Goal: Transaction & Acquisition: Purchase product/service

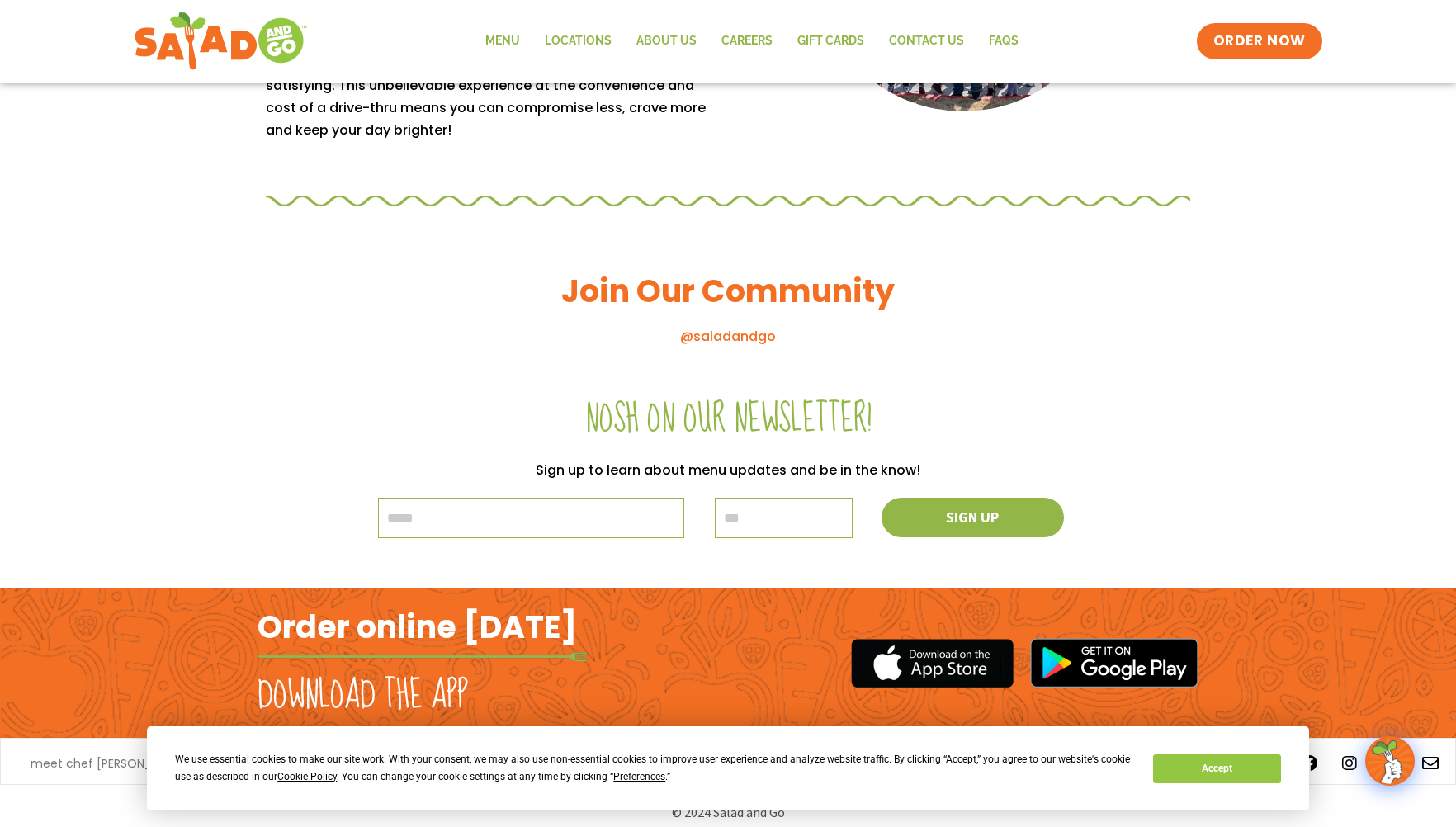
scroll to position [1694, 0]
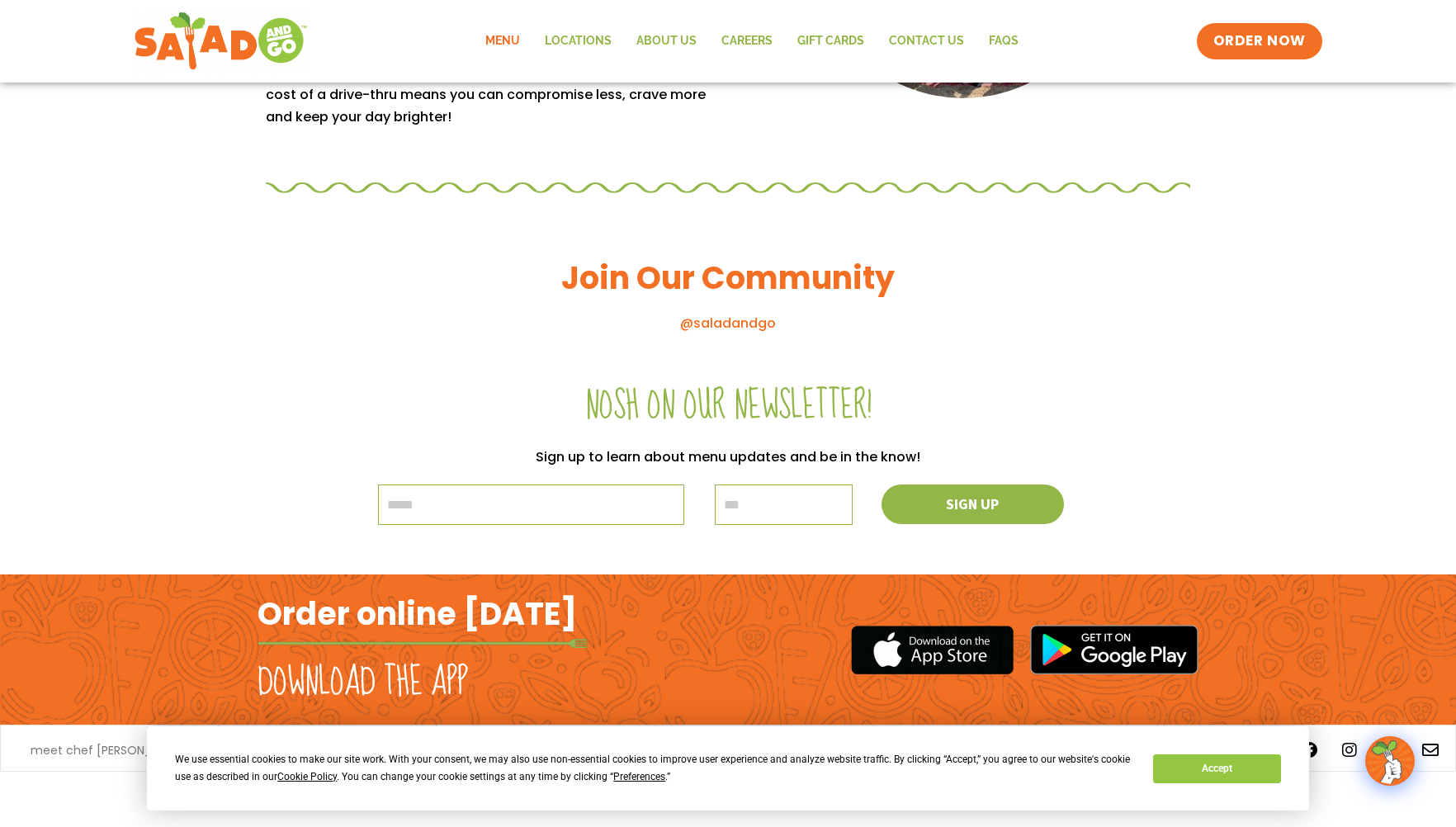
click at [524, 37] on link "Menu" at bounding box center [503, 41] width 60 height 38
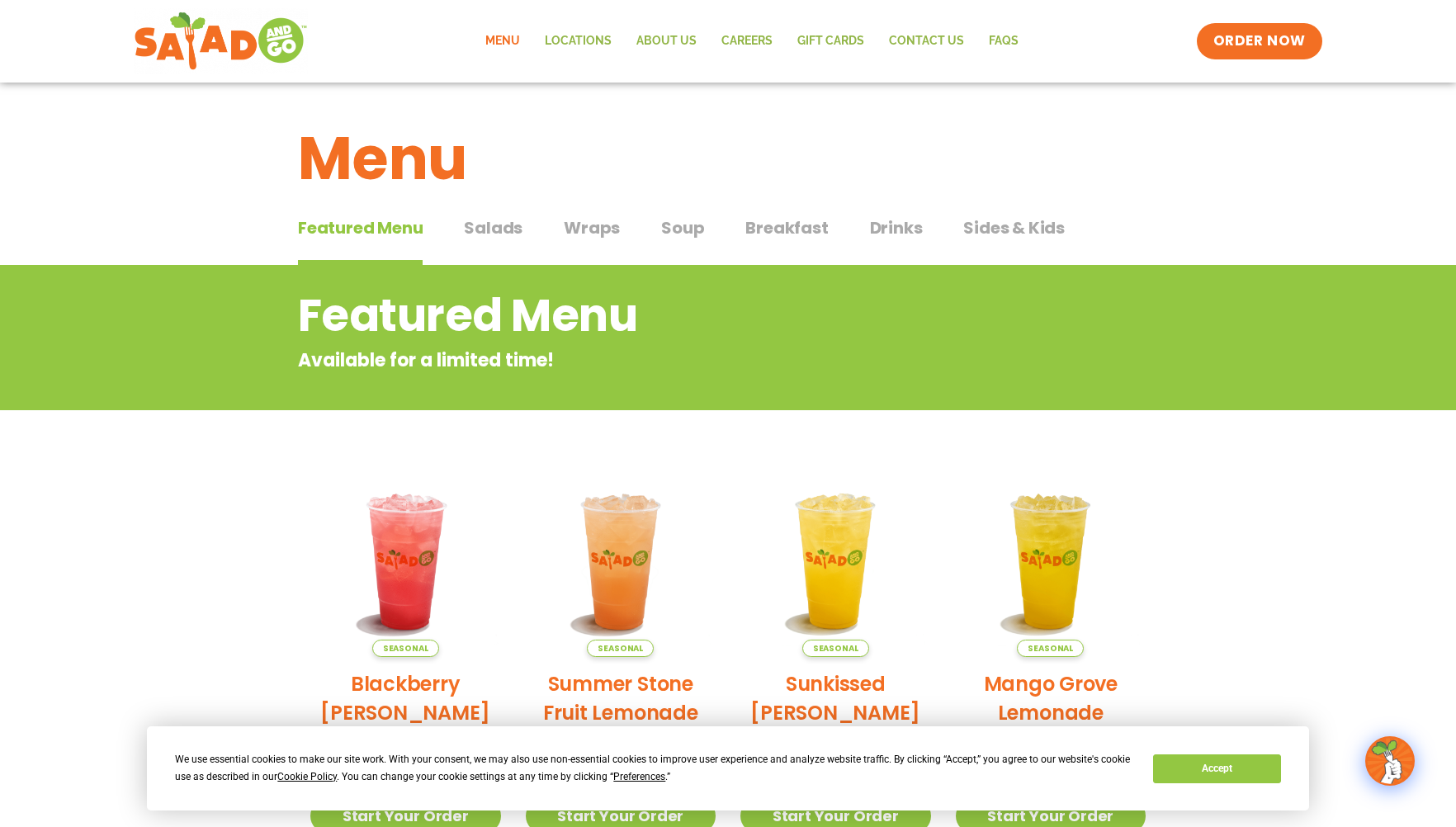
click at [531, 244] on div "Featured Menu Featured Menu Salads Salads Wraps Wraps Soup Soup Breakfast Break…" at bounding box center [728, 237] width 860 height 56
click at [498, 233] on span "Salads" at bounding box center [493, 227] width 59 height 24
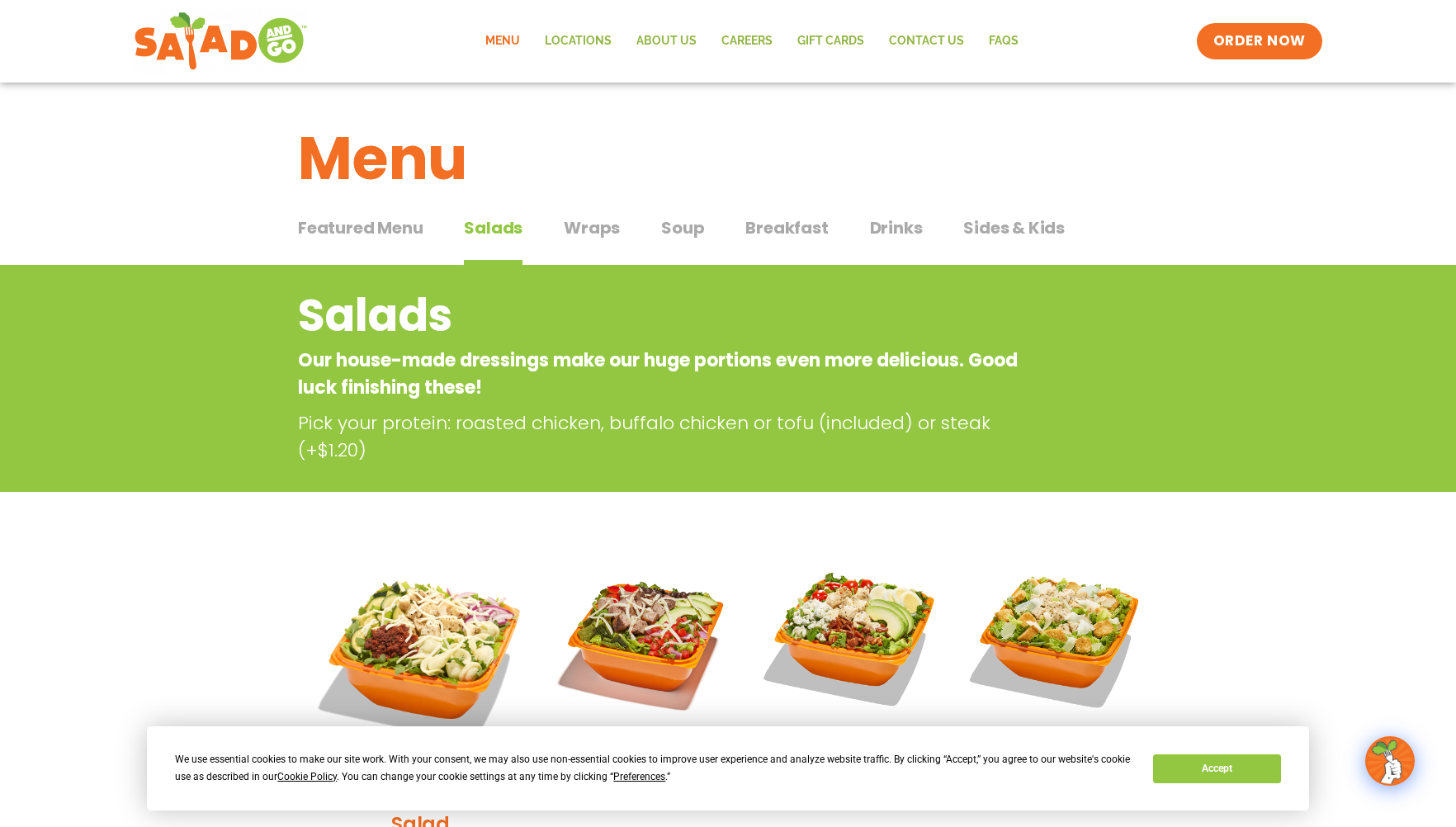
click at [415, 222] on span "Featured Menu" at bounding box center [360, 227] width 124 height 24
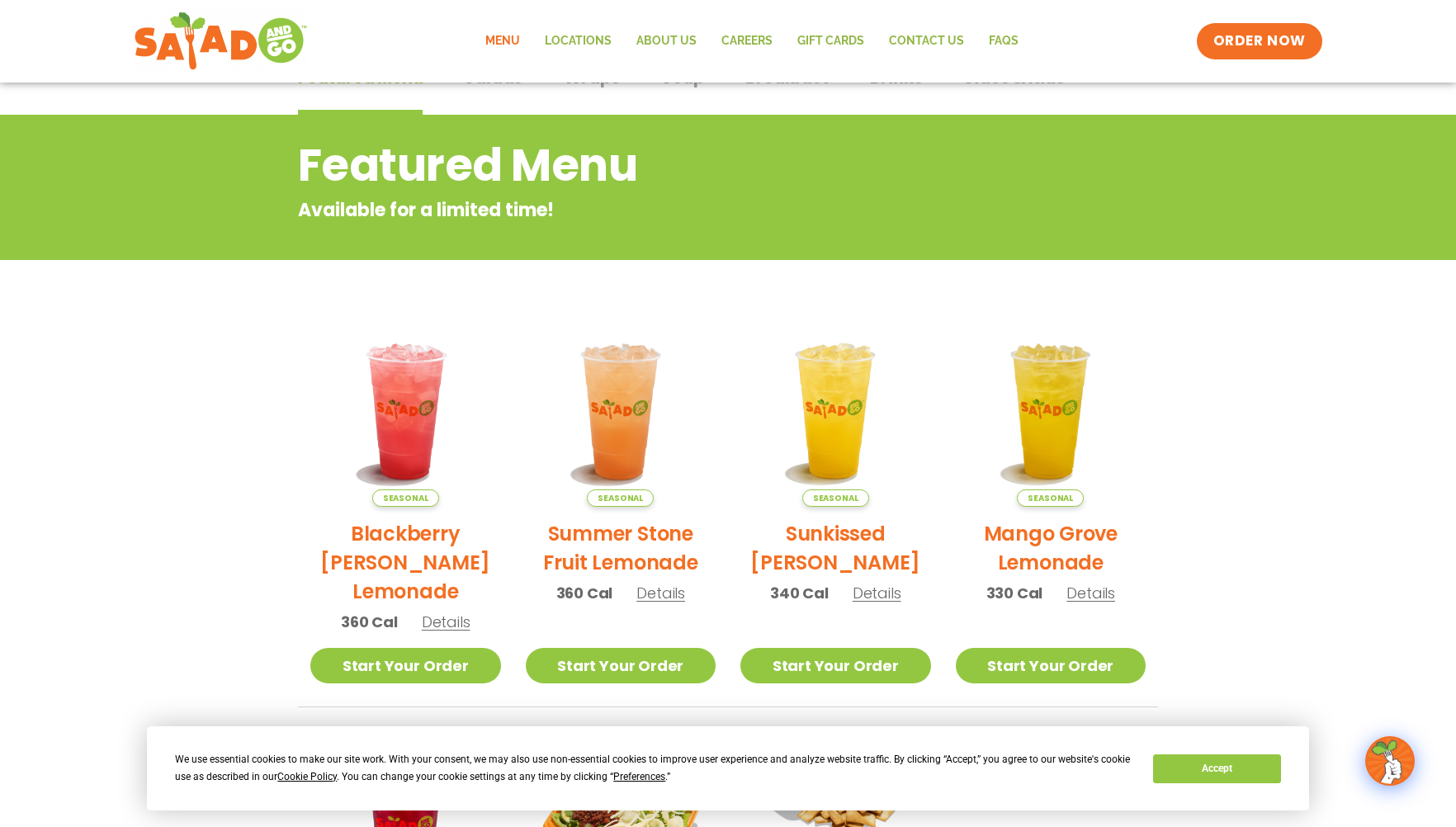
scroll to position [82, 0]
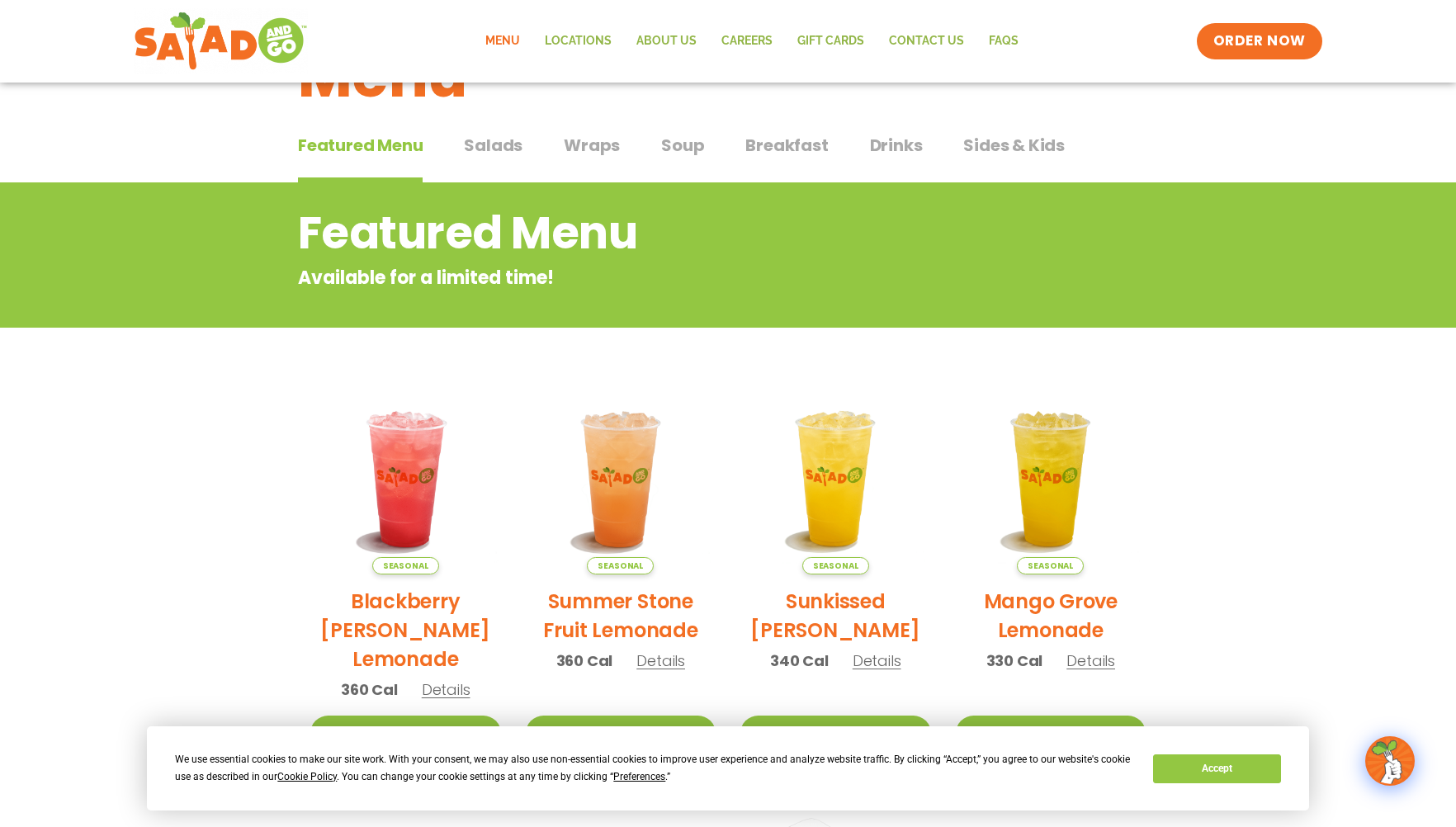
click at [520, 166] on button "Salads Salads" at bounding box center [493, 158] width 59 height 50
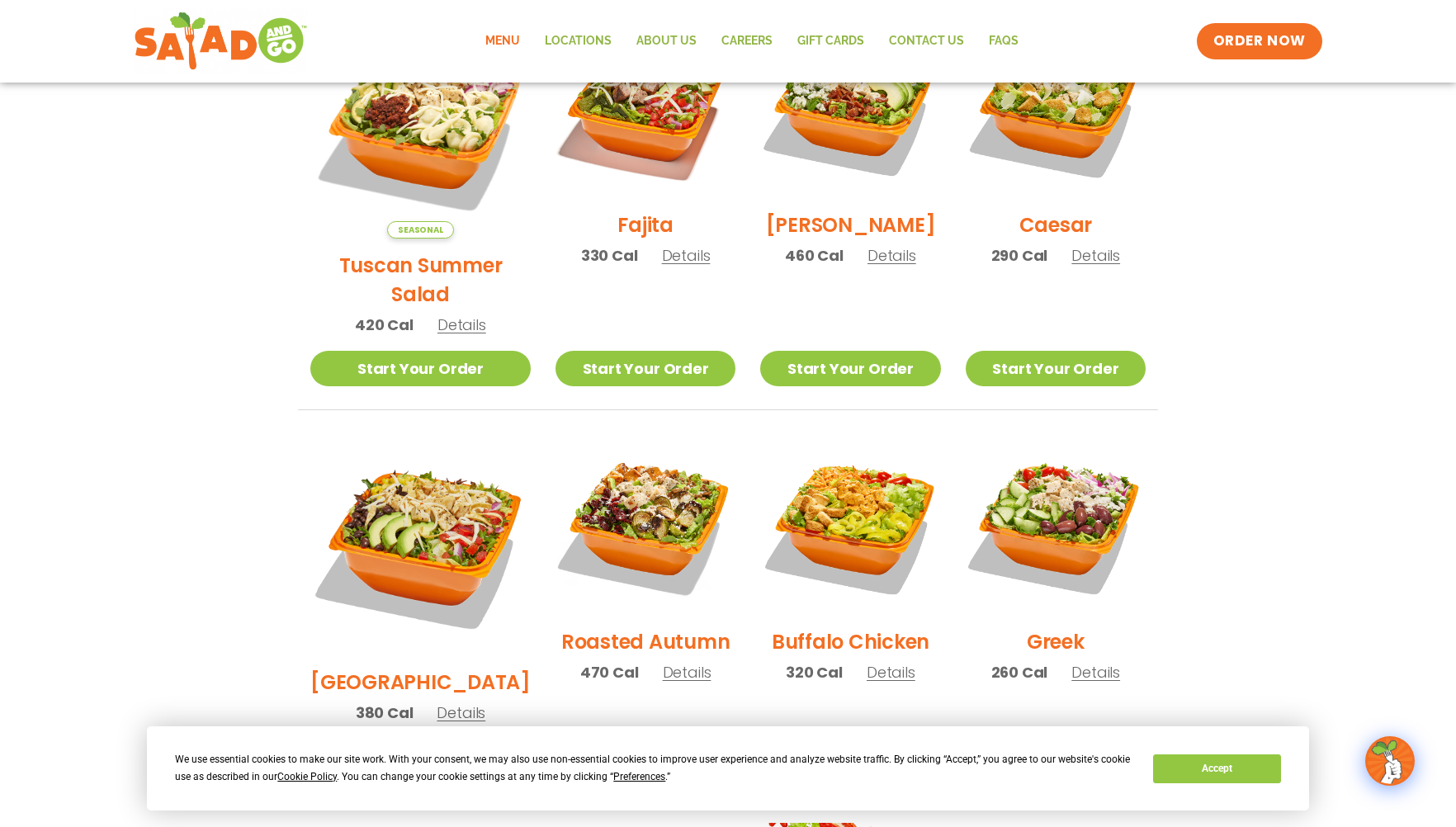
scroll to position [495, 0]
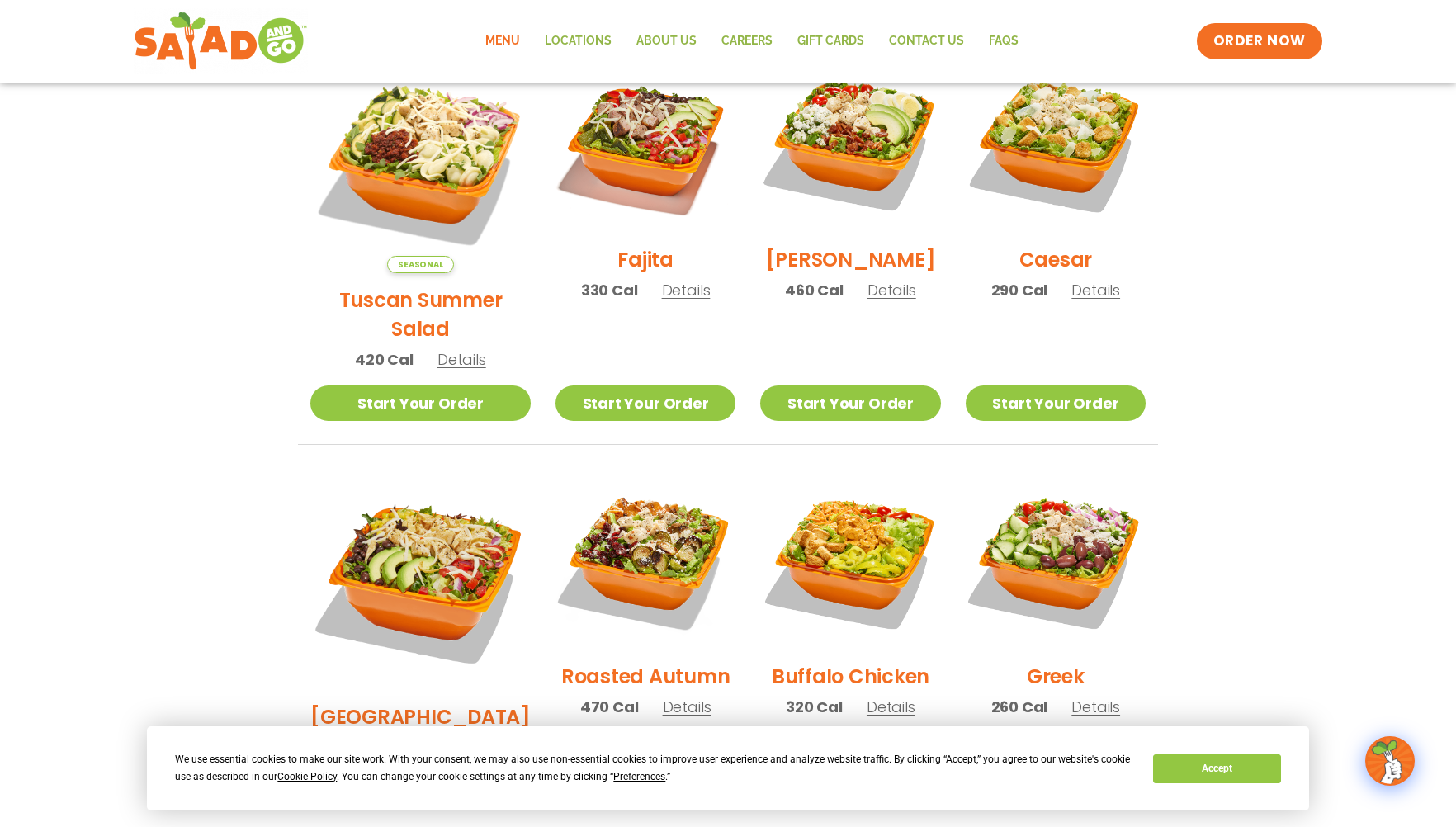
click at [897, 301] on span "Details" at bounding box center [892, 290] width 49 height 21
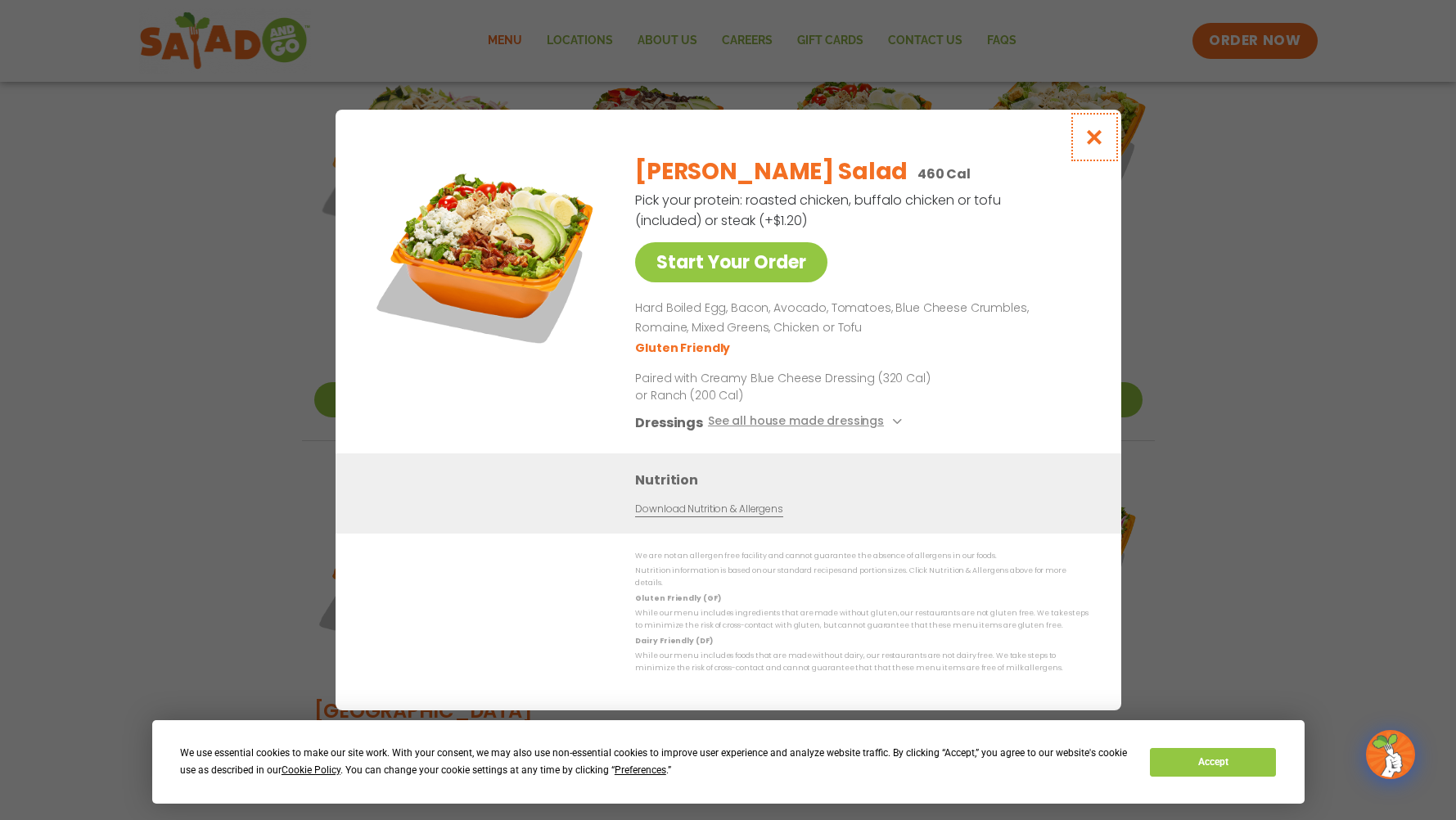
click at [1101, 146] on icon "Close modal" at bounding box center [1093, 137] width 20 height 17
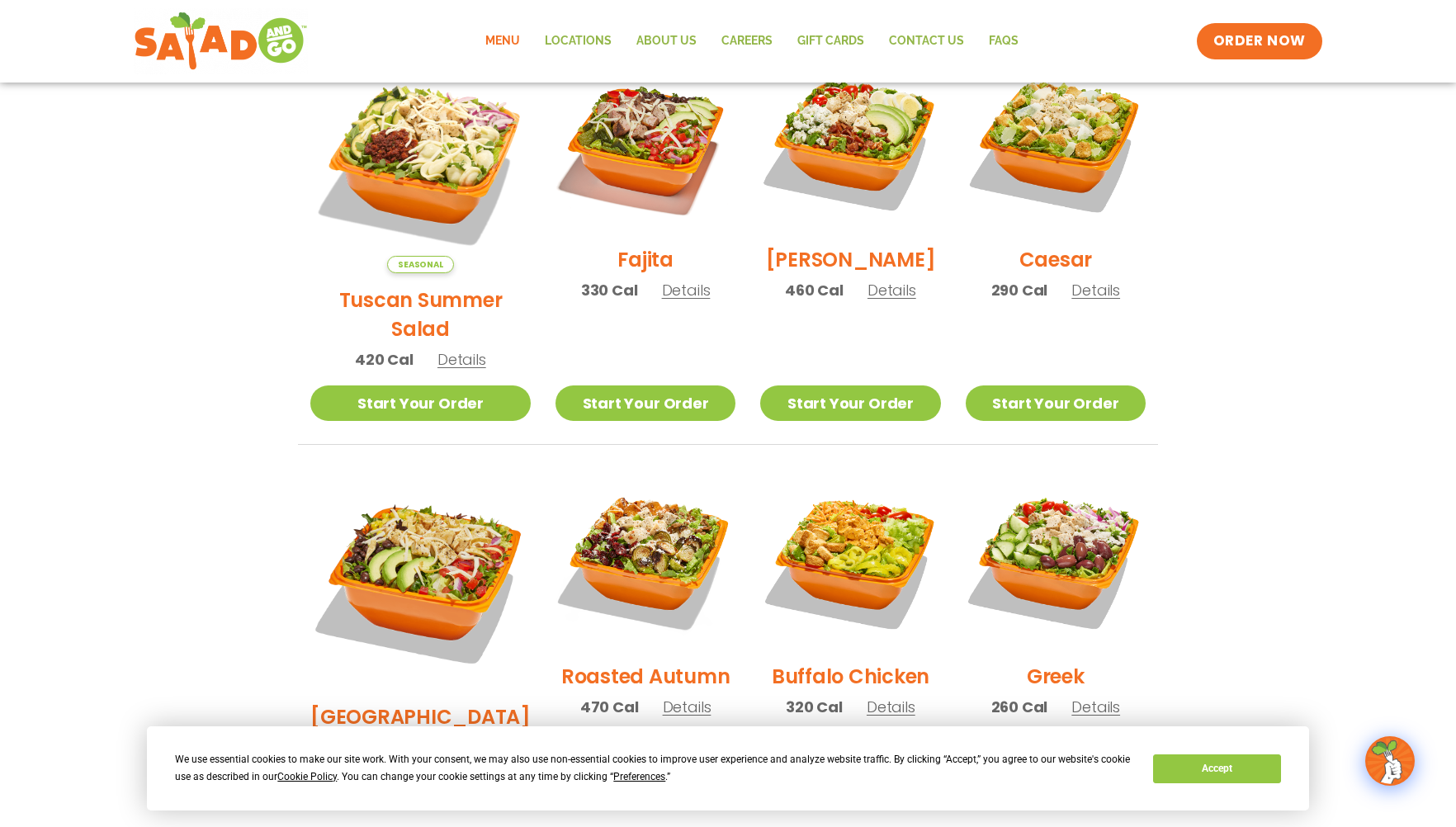
click at [892, 301] on span "Details" at bounding box center [892, 290] width 49 height 21
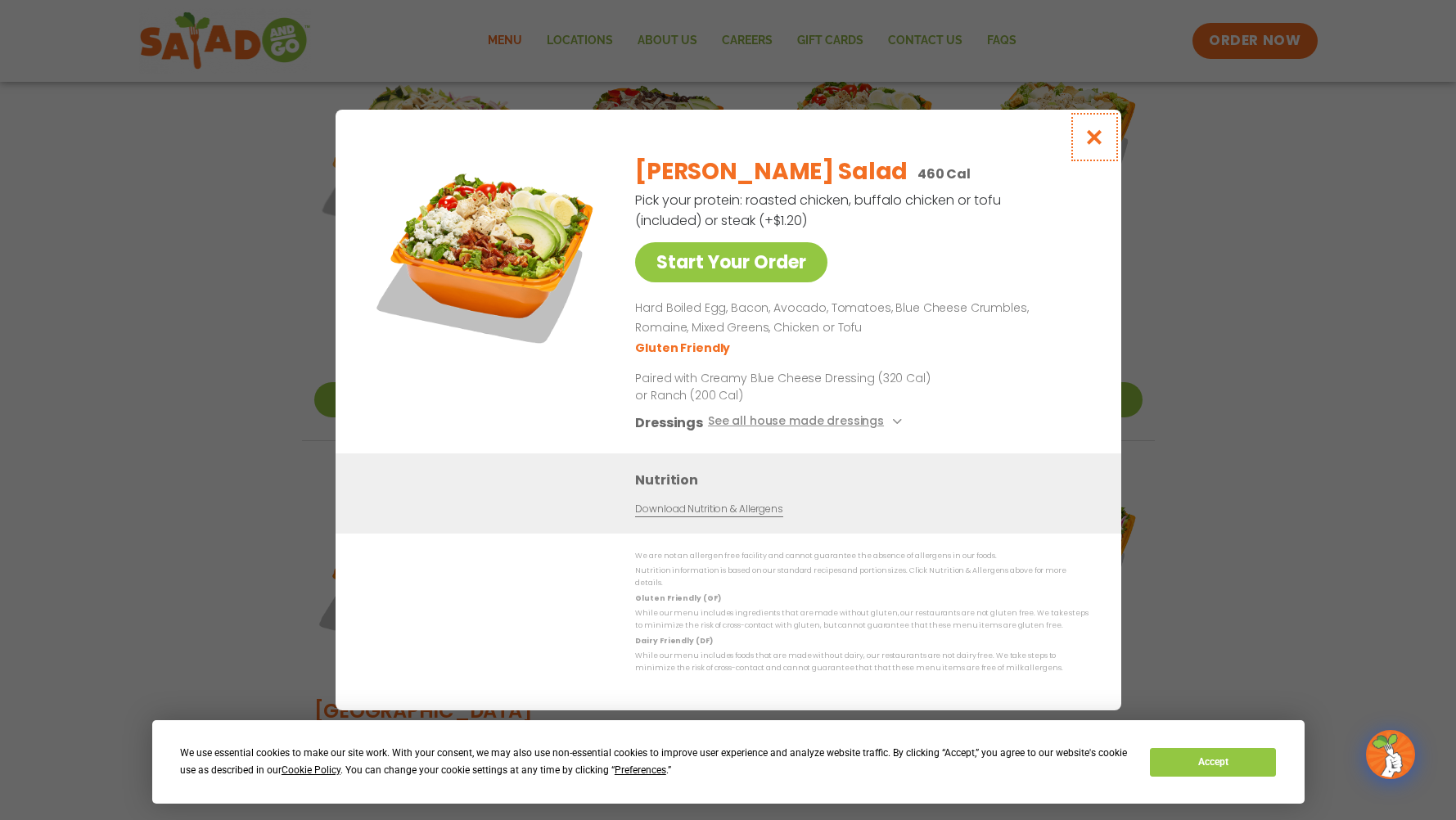
click at [1098, 144] on icon "Close modal" at bounding box center [1093, 137] width 20 height 17
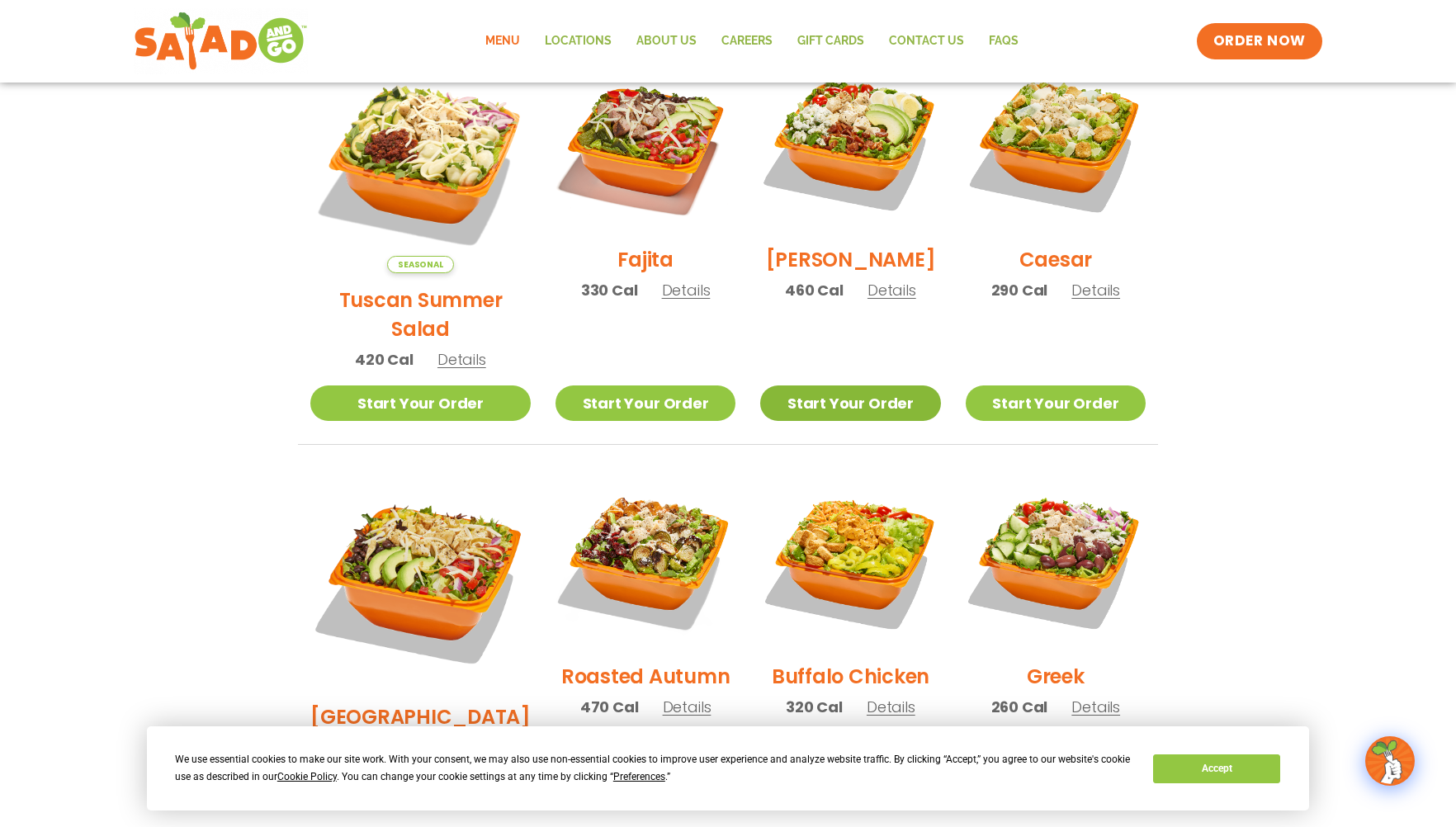
click at [915, 385] on link "Start Your Order" at bounding box center [850, 403] width 180 height 35
